Goal: Navigation & Orientation: Understand site structure

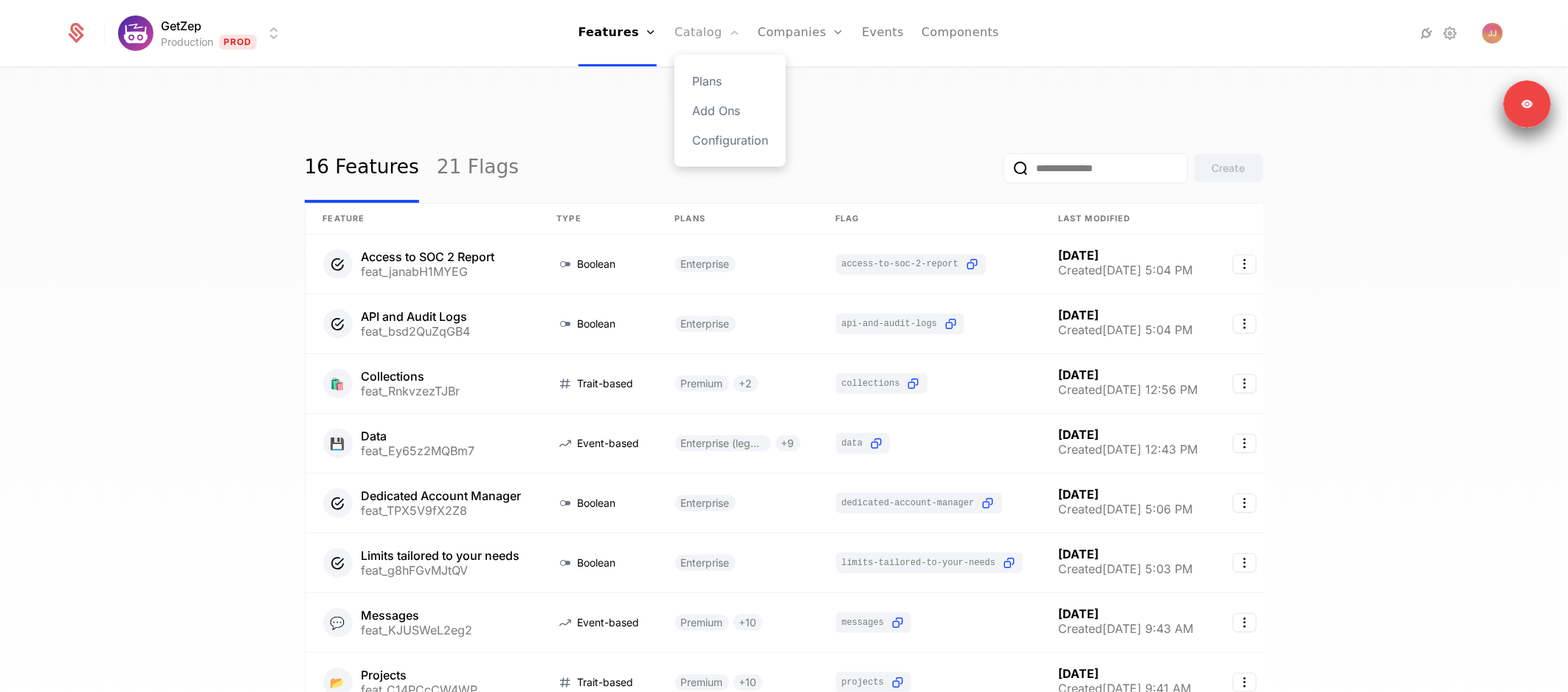
click at [709, 46] on link "Catalog" at bounding box center [707, 33] width 66 height 67
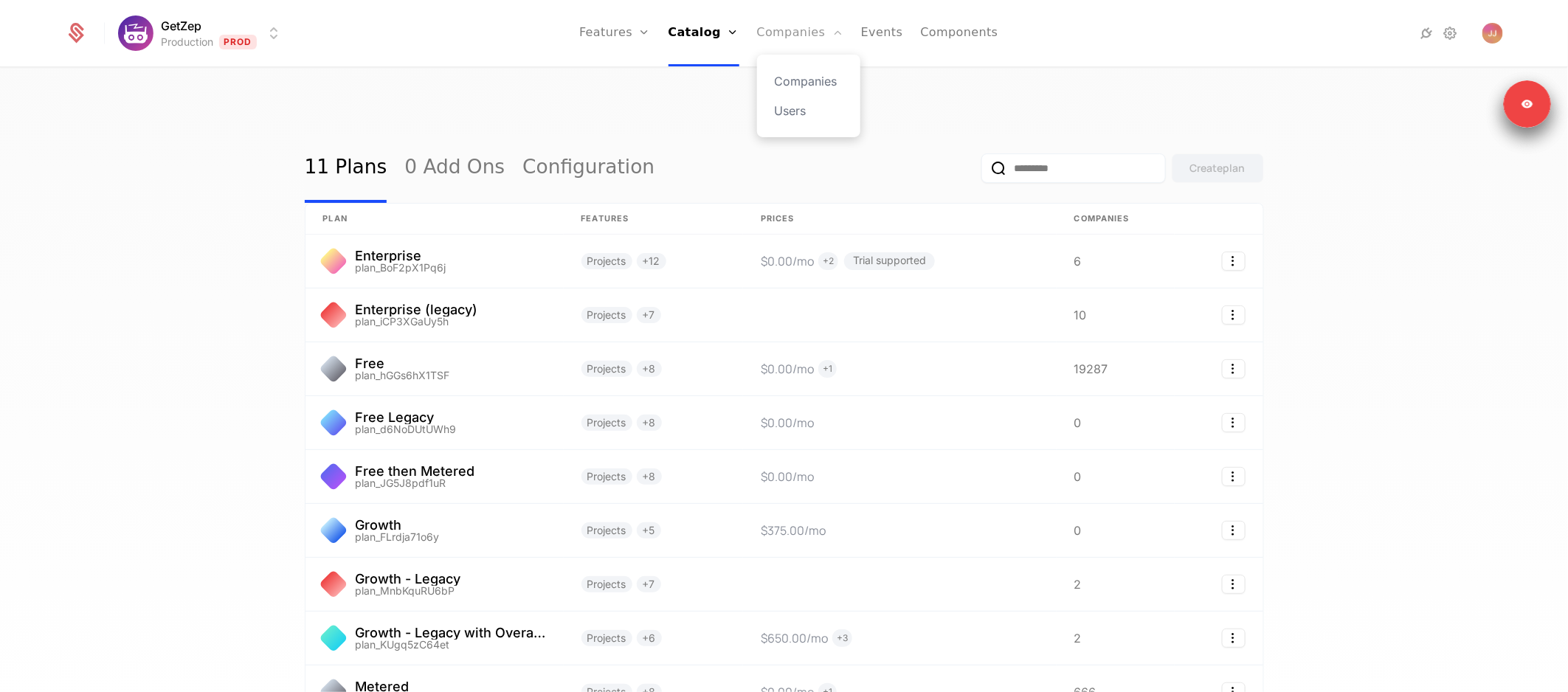
click at [796, 34] on link "Companies" at bounding box center [800, 33] width 87 height 67
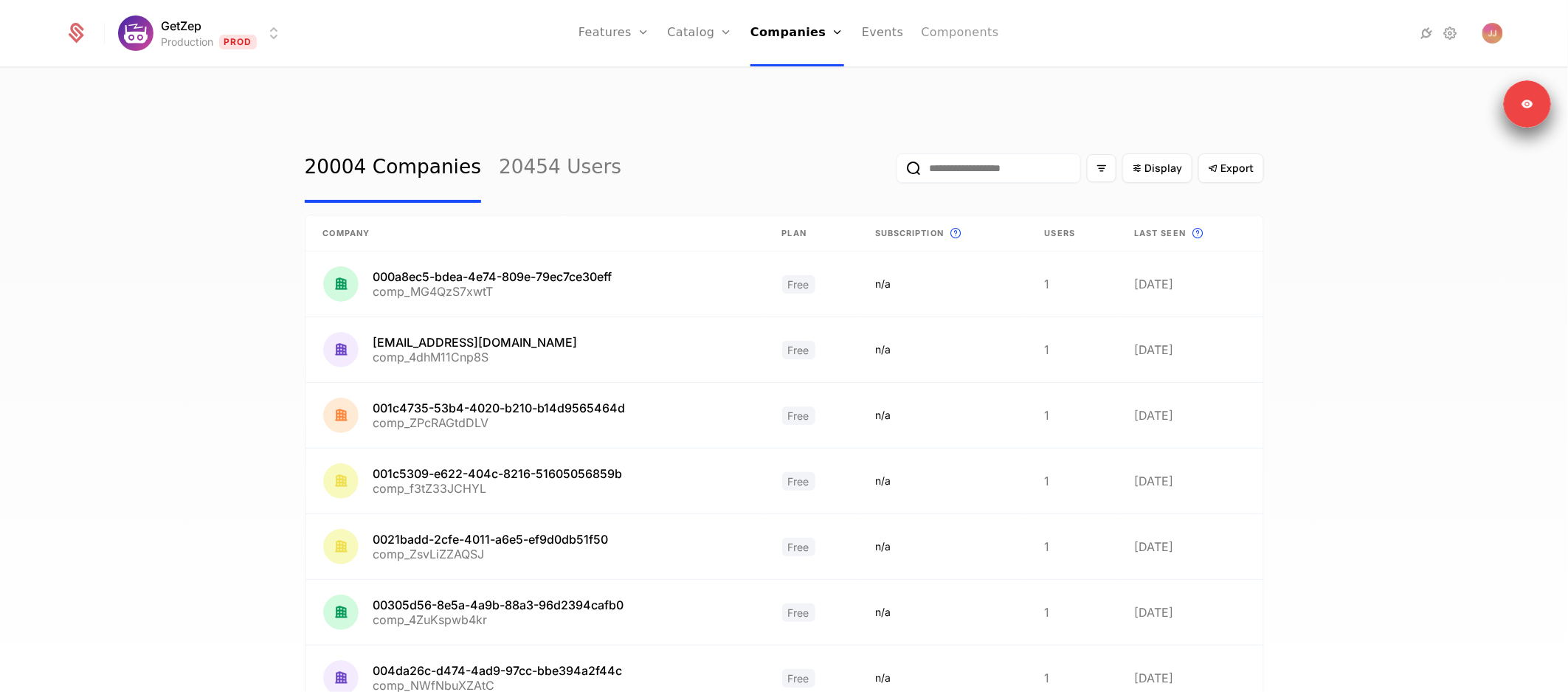
click at [951, 40] on link "Components" at bounding box center [959, 33] width 78 height 67
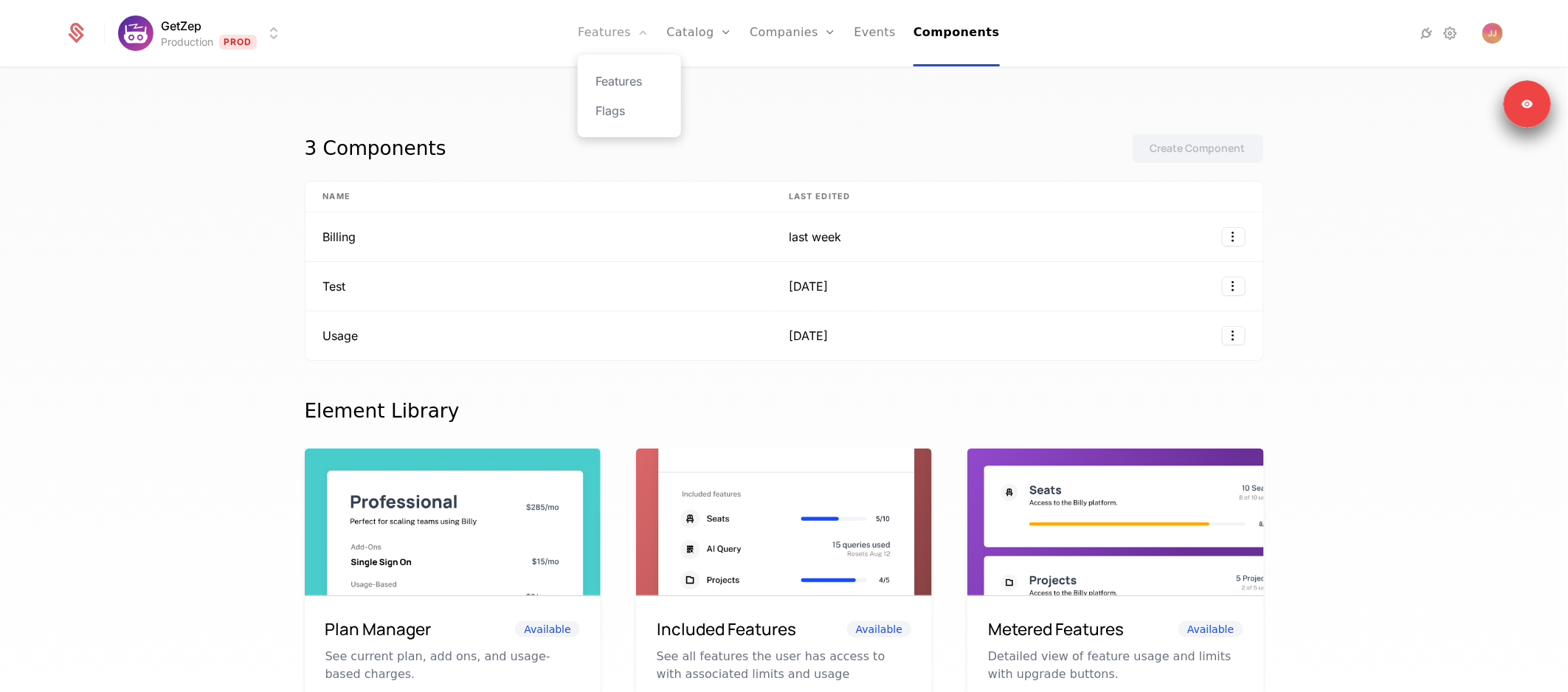
click at [619, 39] on link "Features" at bounding box center [613, 33] width 71 height 67
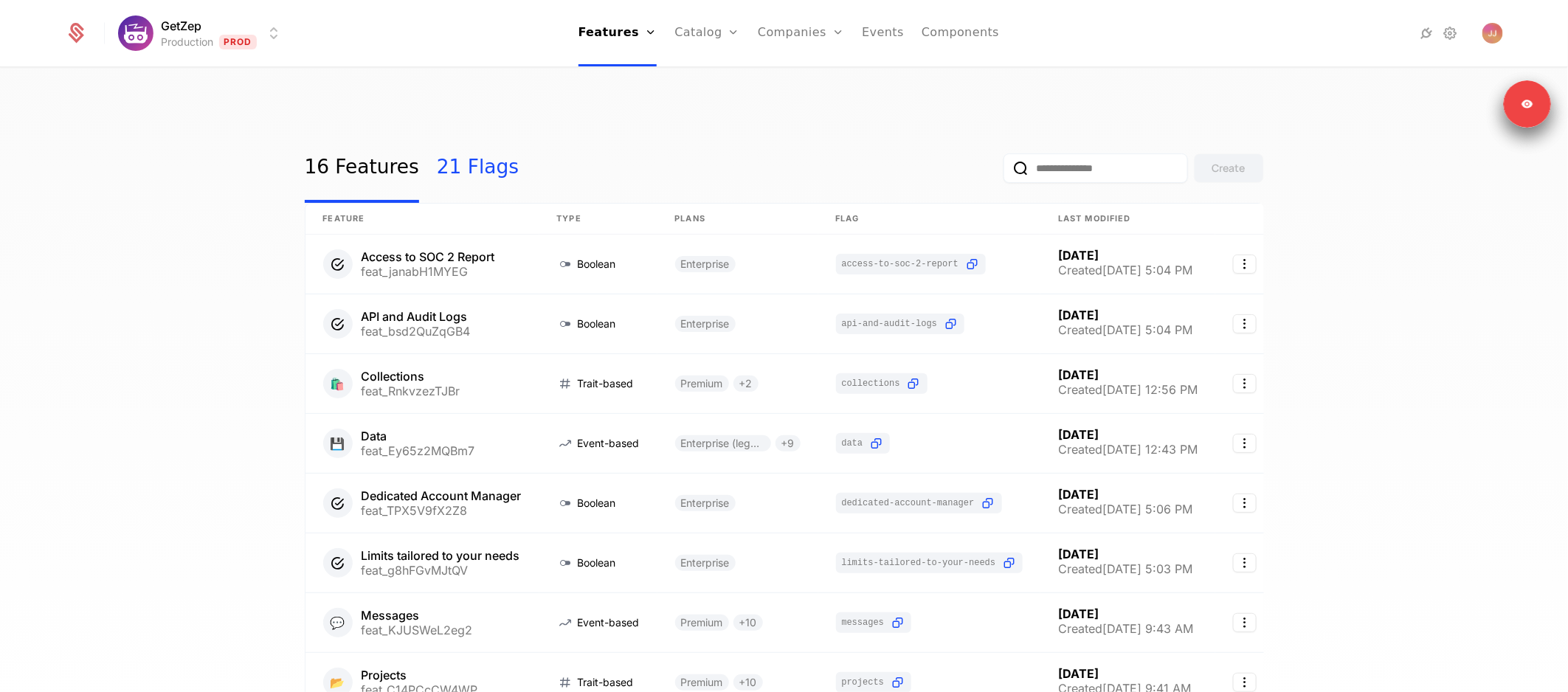
click at [482, 134] on link "21 Flags" at bounding box center [477, 168] width 82 height 70
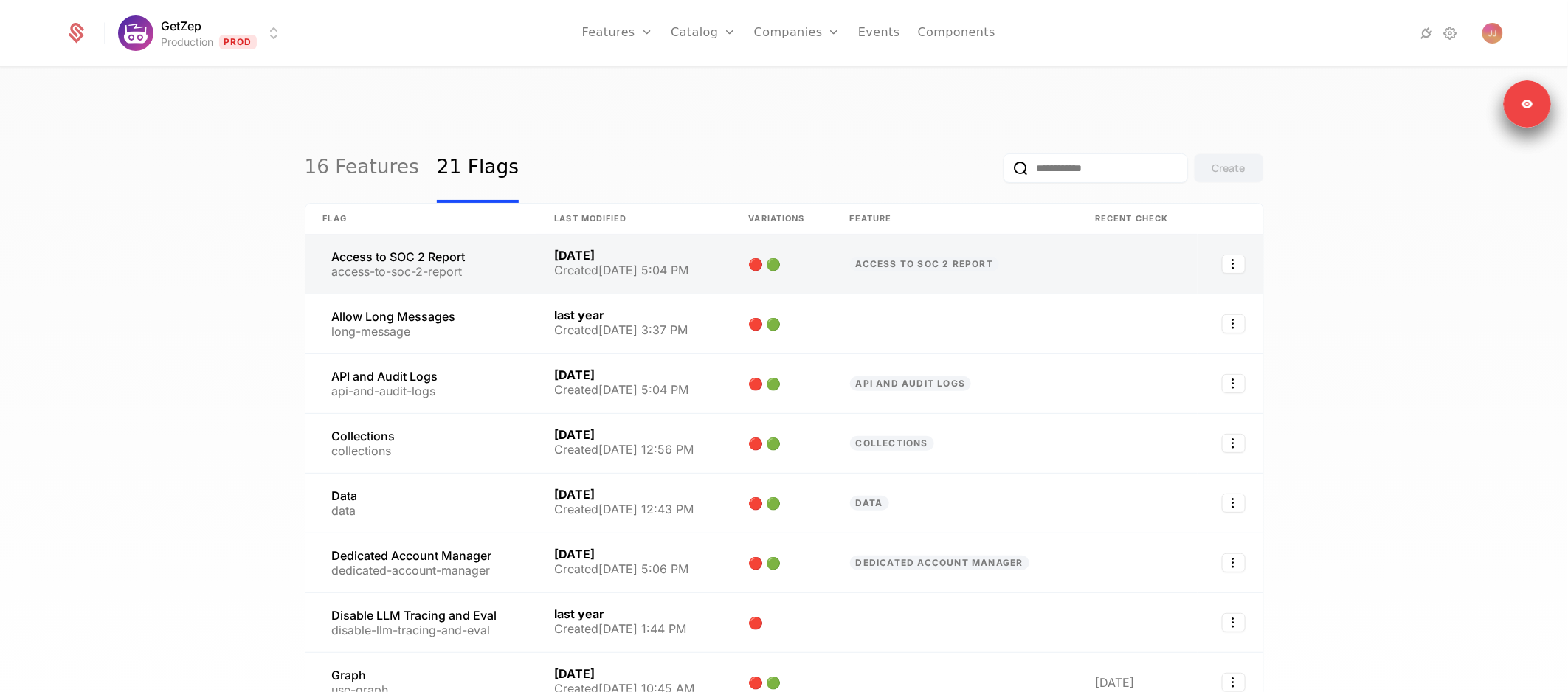
click at [513, 245] on link at bounding box center [422, 264] width 232 height 59
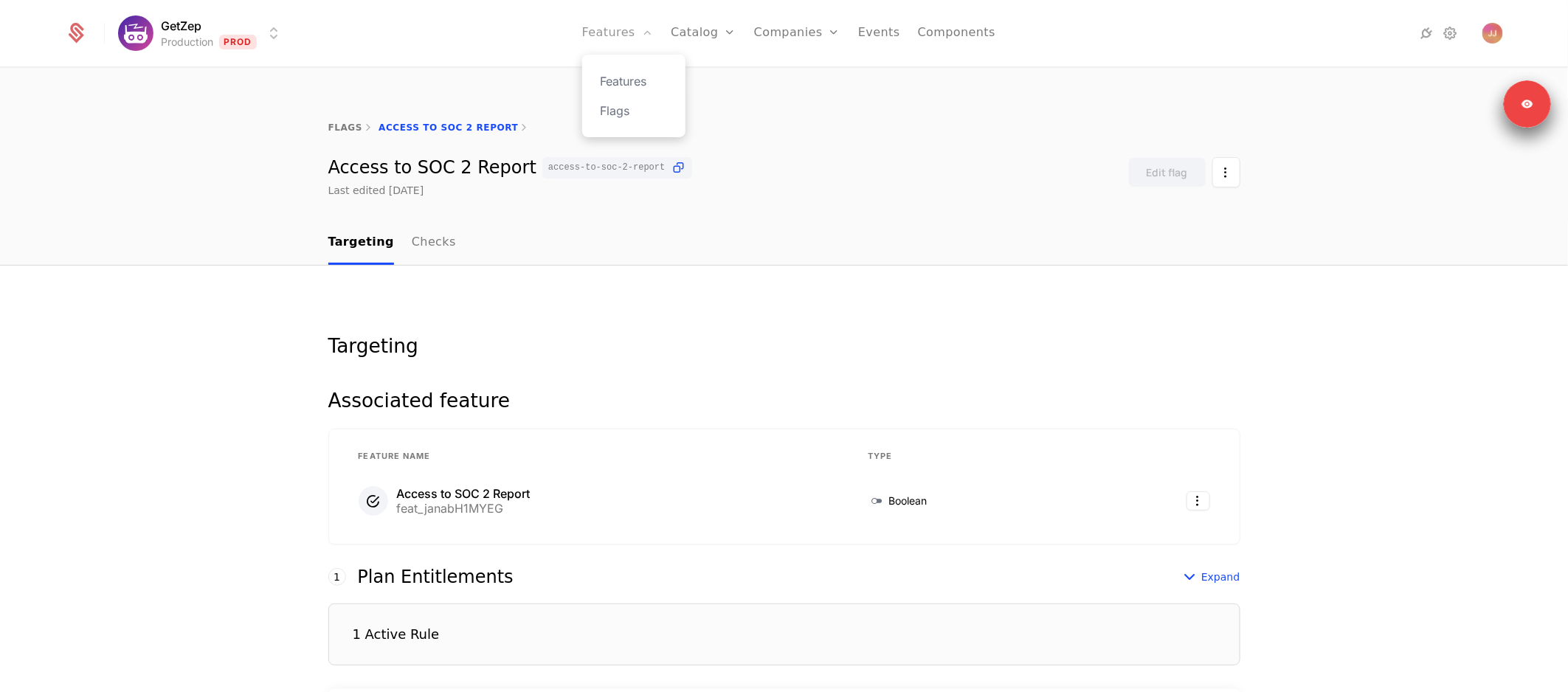
click at [617, 29] on link "Features" at bounding box center [617, 33] width 71 height 67
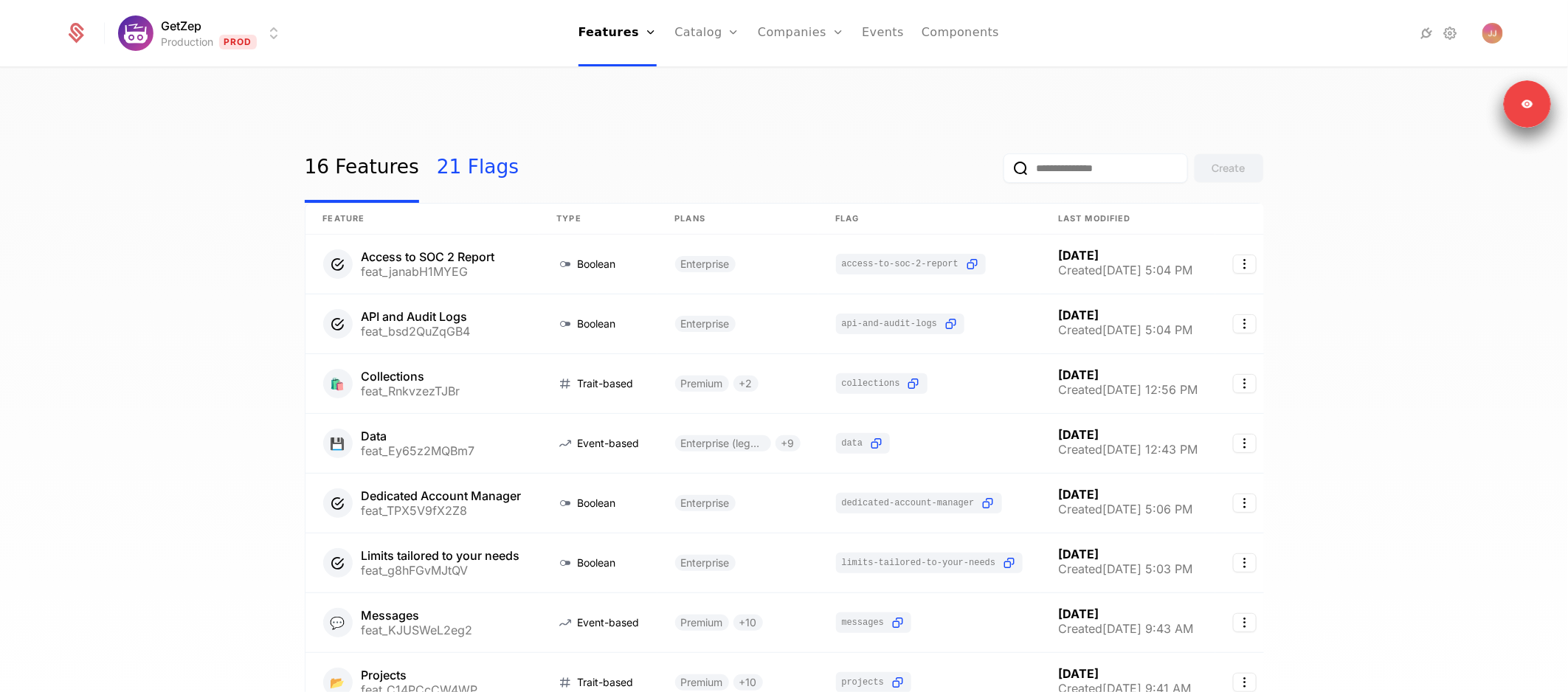
click at [479, 144] on link "21 Flags" at bounding box center [477, 168] width 82 height 70
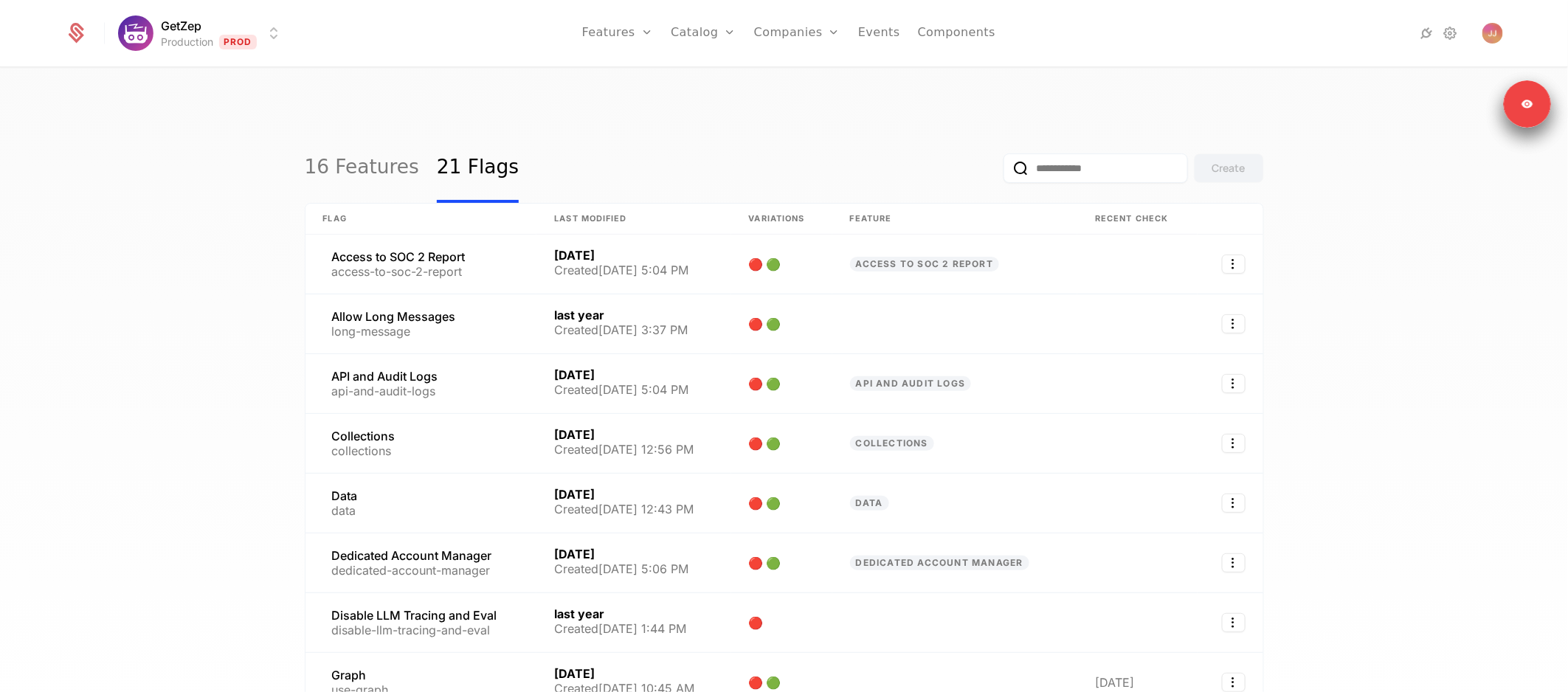
click at [1250, 165] on div "Create" at bounding box center [1132, 168] width 261 height 70
click at [370, 134] on link "16 Features" at bounding box center [362, 168] width 114 height 70
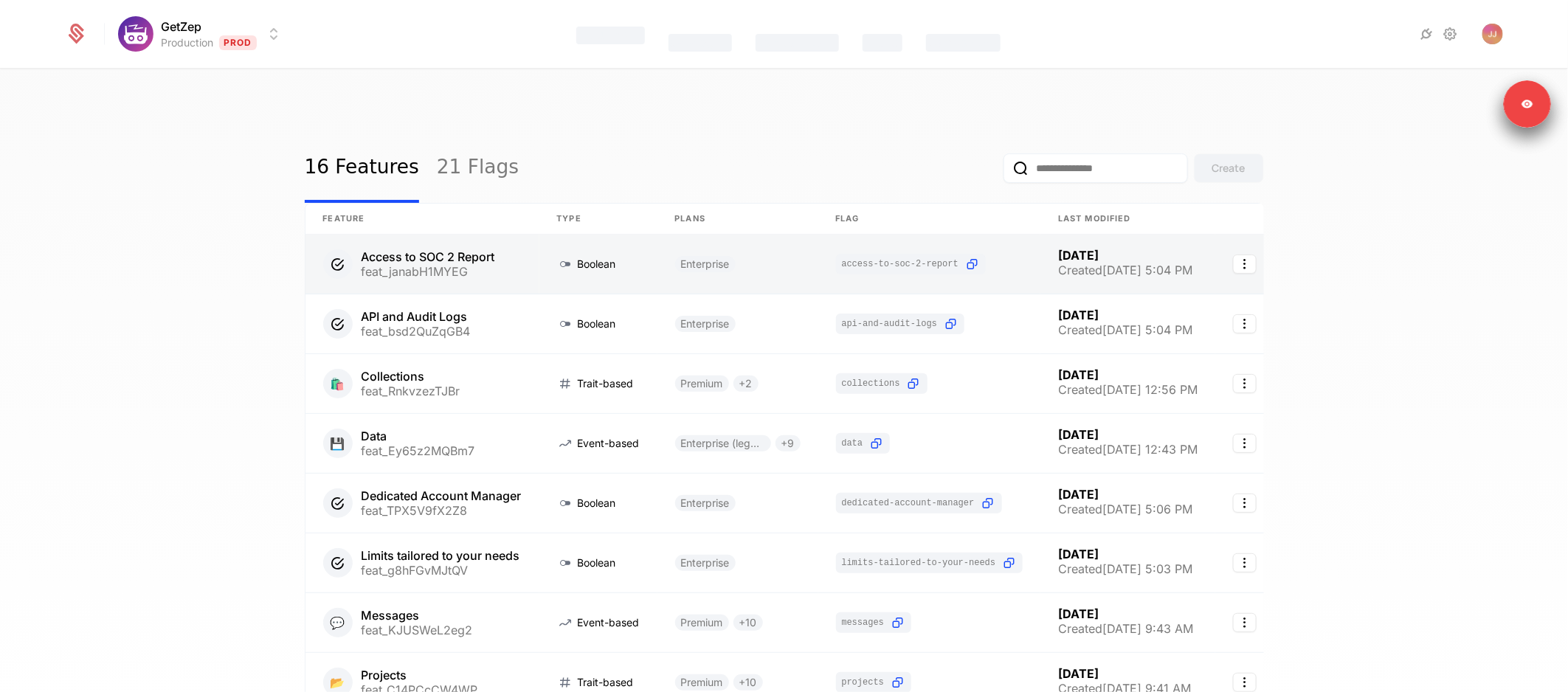
click at [405, 240] on link at bounding box center [423, 264] width 234 height 59
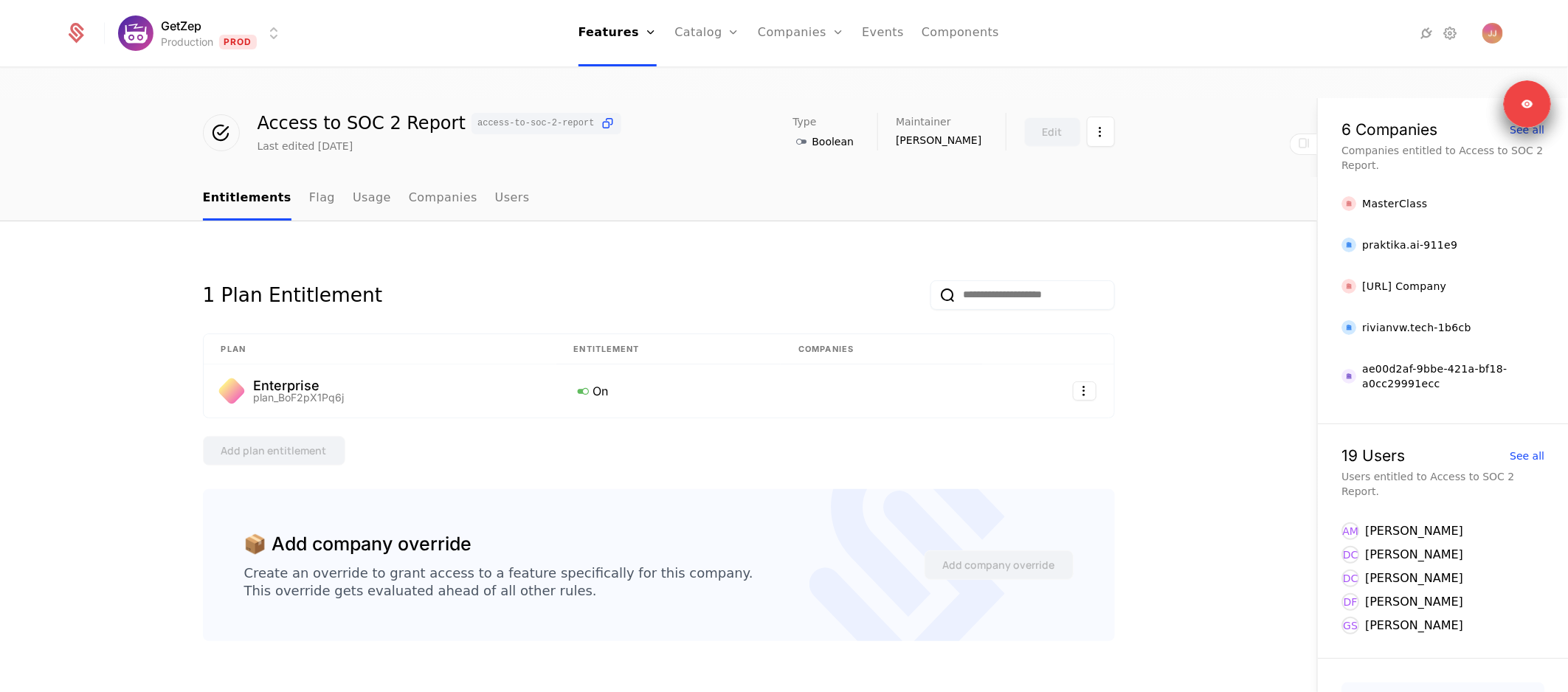
scroll to position [43, 0]
click at [1094, 111] on html "GetZep Production Prod Features Features Flags Catalog Plans Add Ons Configurat…" at bounding box center [784, 416] width 1568 height 832
click at [1166, 219] on html "GetZep Production Prod Features Features Flags Catalog Plans Add Ons Configurat…" at bounding box center [784, 416] width 1568 height 832
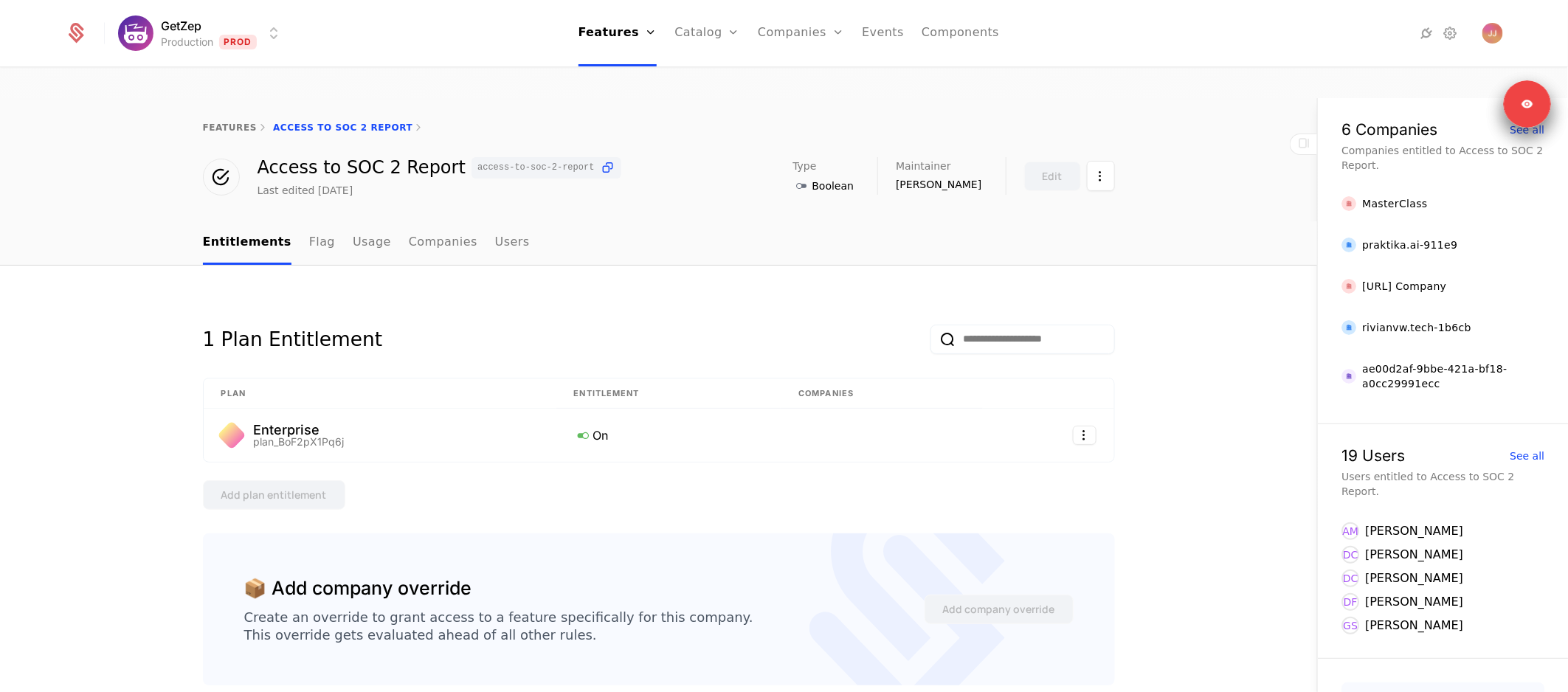
click at [261, 28] on html "GetZep Production Prod Features Features Flags Catalog Plans Add Ons Configurat…" at bounding box center [784, 416] width 1568 height 832
click at [406, 29] on html "GetZep Production Prod Features Features Flags Catalog Plans Add Ons Configurat…" at bounding box center [784, 416] width 1568 height 832
click at [1499, 38] on img "Open user button" at bounding box center [1491, 32] width 21 height 21
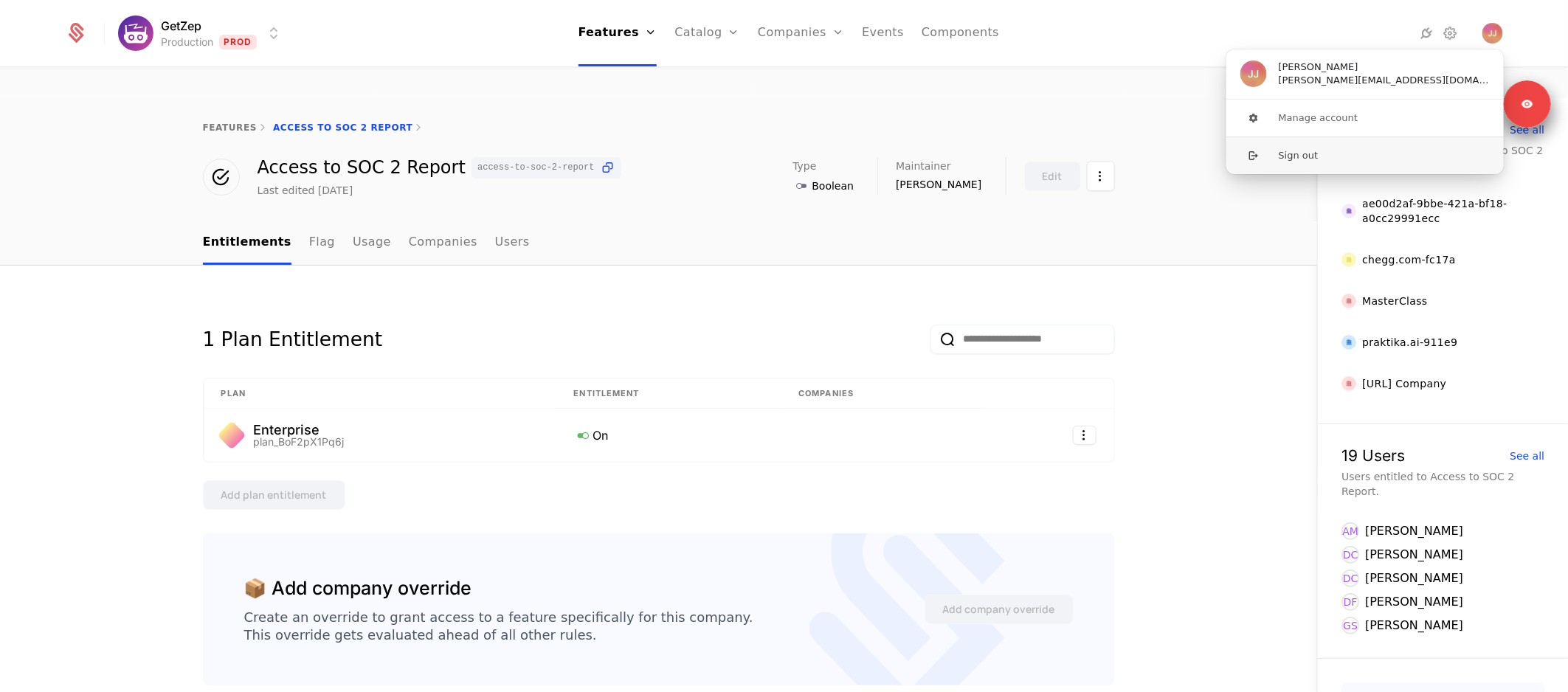
click at [1329, 154] on button "Sign out" at bounding box center [1365, 155] width 279 height 37
